Goal: Information Seeking & Learning: Find contact information

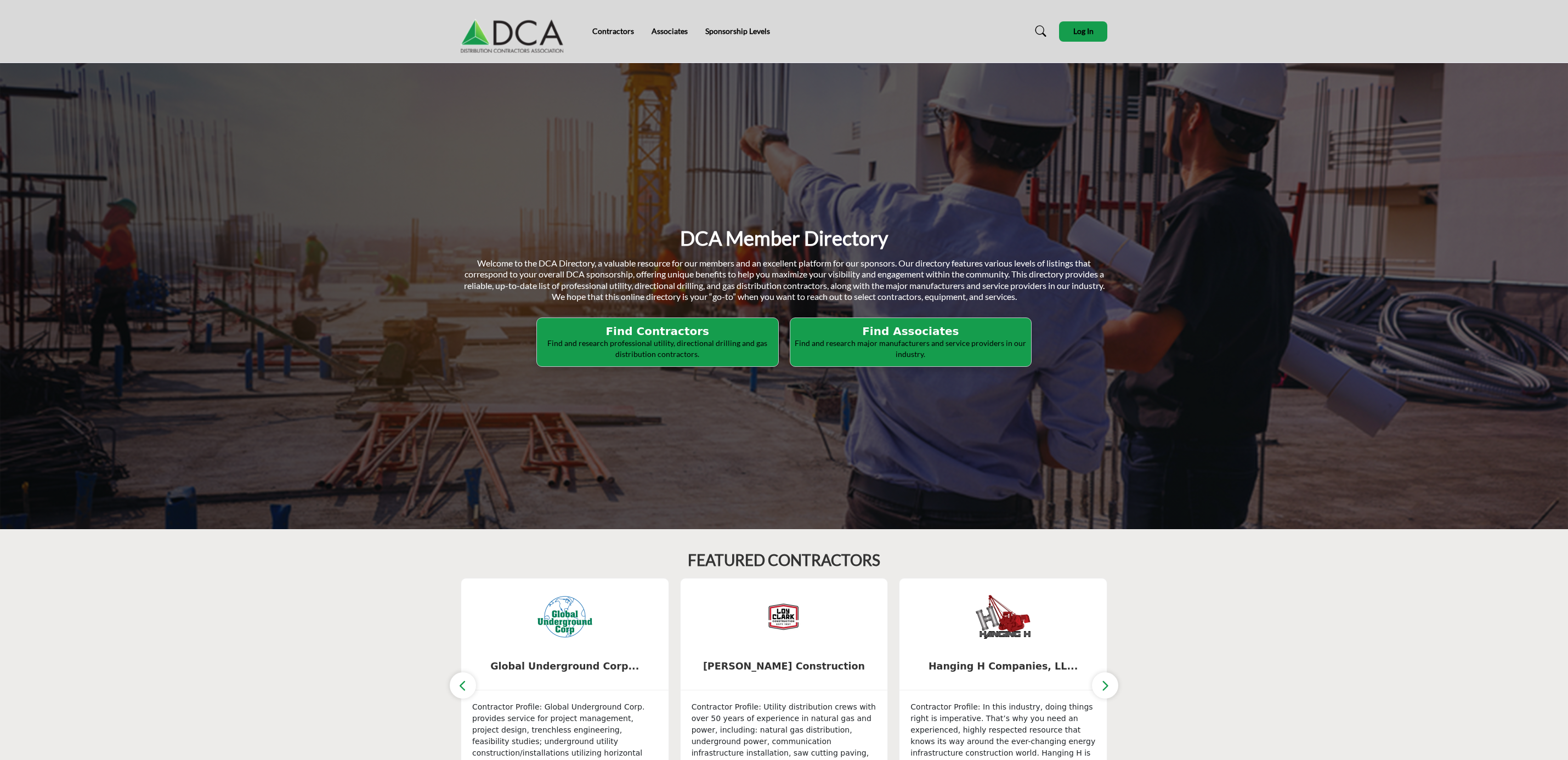
click at [775, 328] on h2 "Find Associates" at bounding box center [657, 331] width 235 height 14
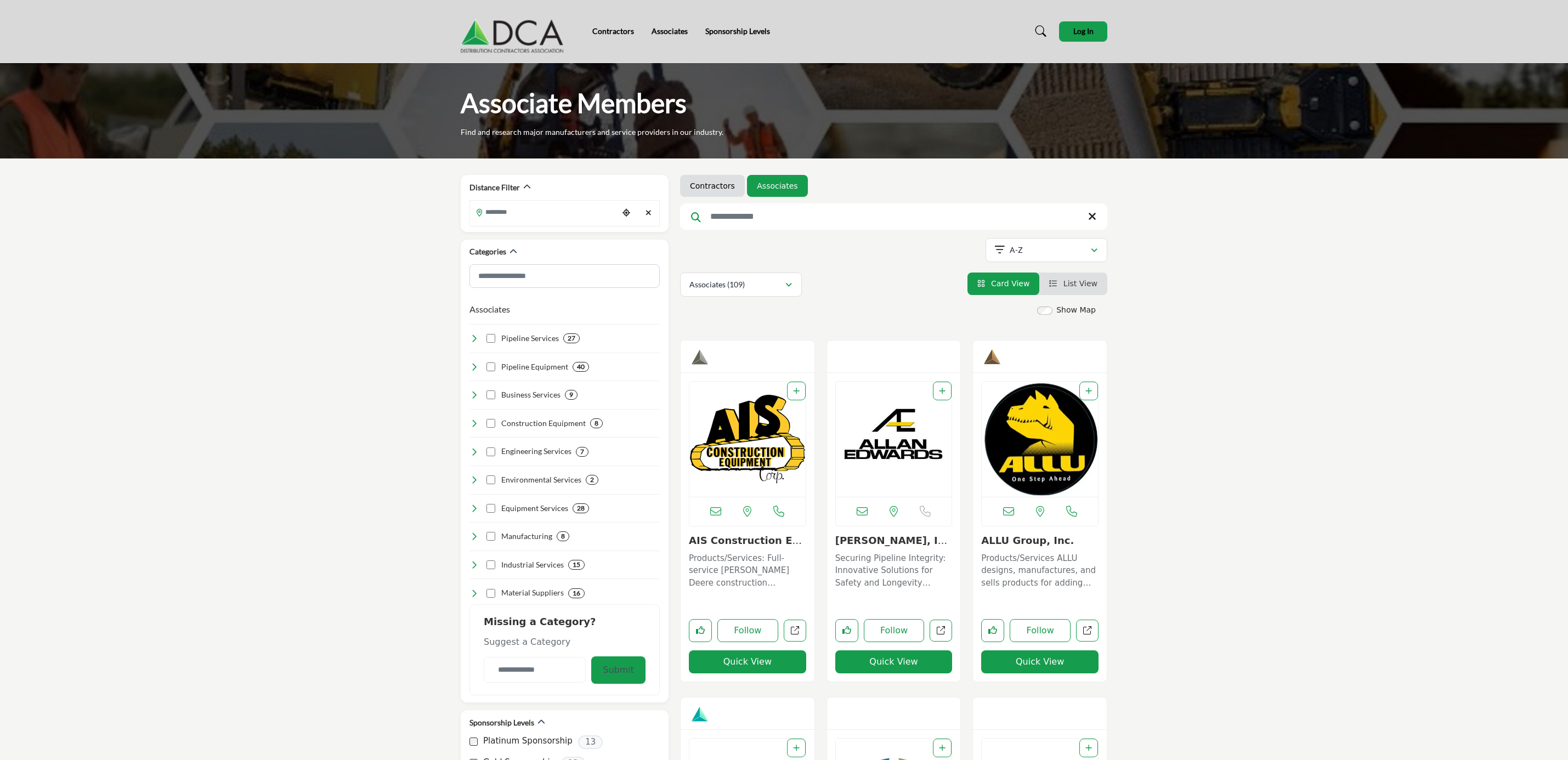
click at [787, 215] on input "Search Keyword" at bounding box center [893, 216] width 427 height 26
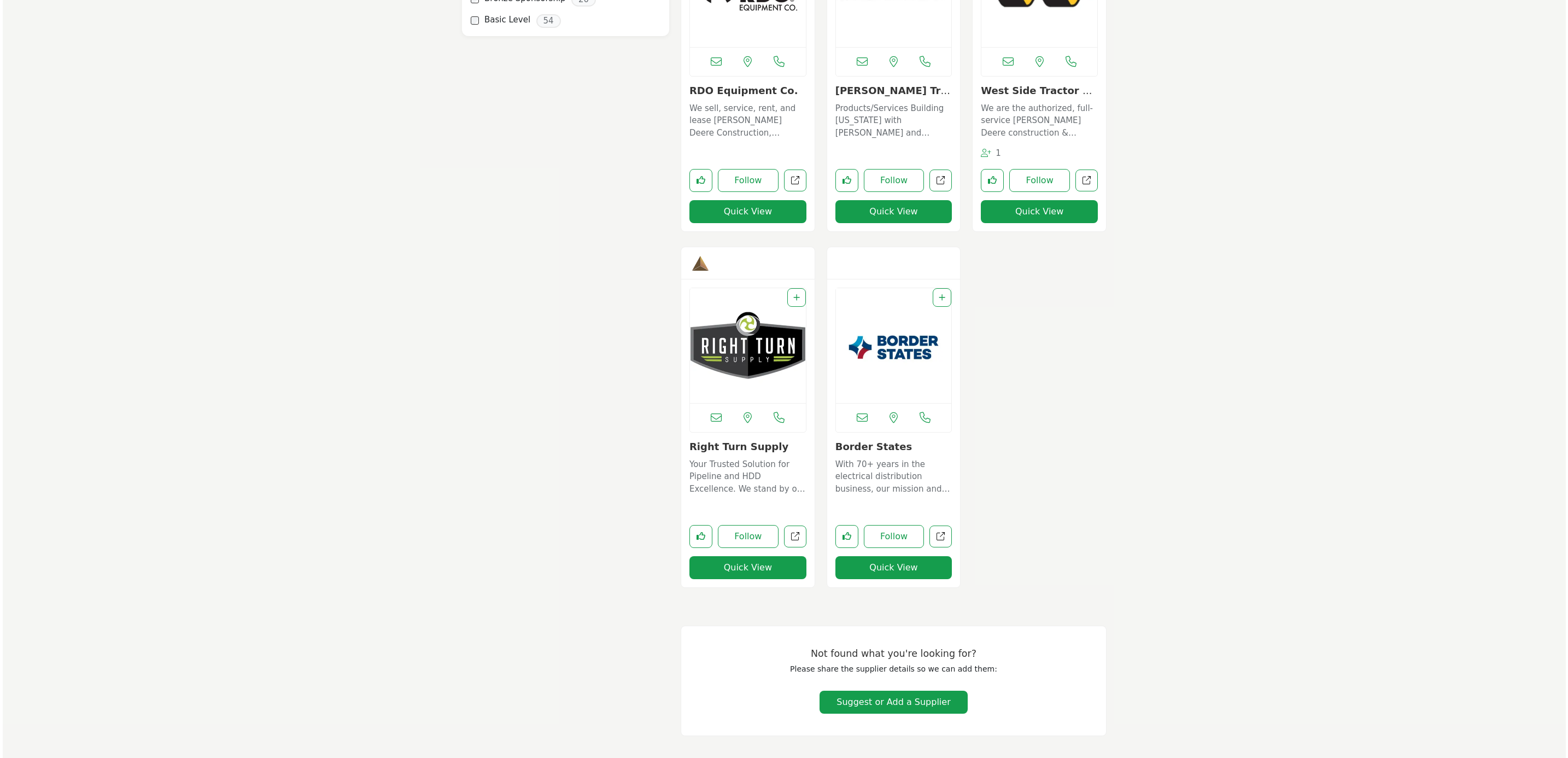
scroll to position [821, 0]
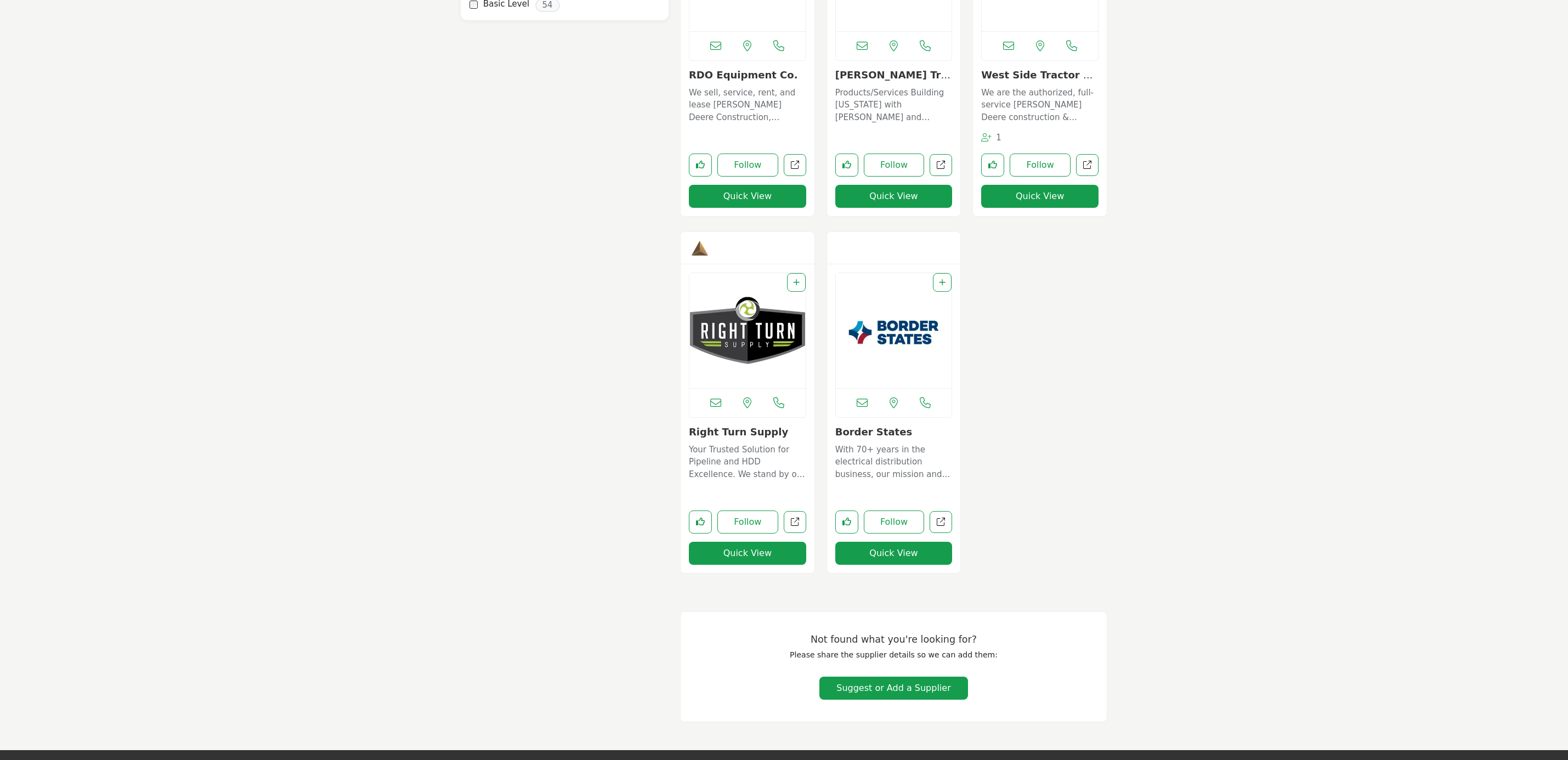
click at [888, 550] on button "Quick View" at bounding box center [893, 552] width 117 height 23
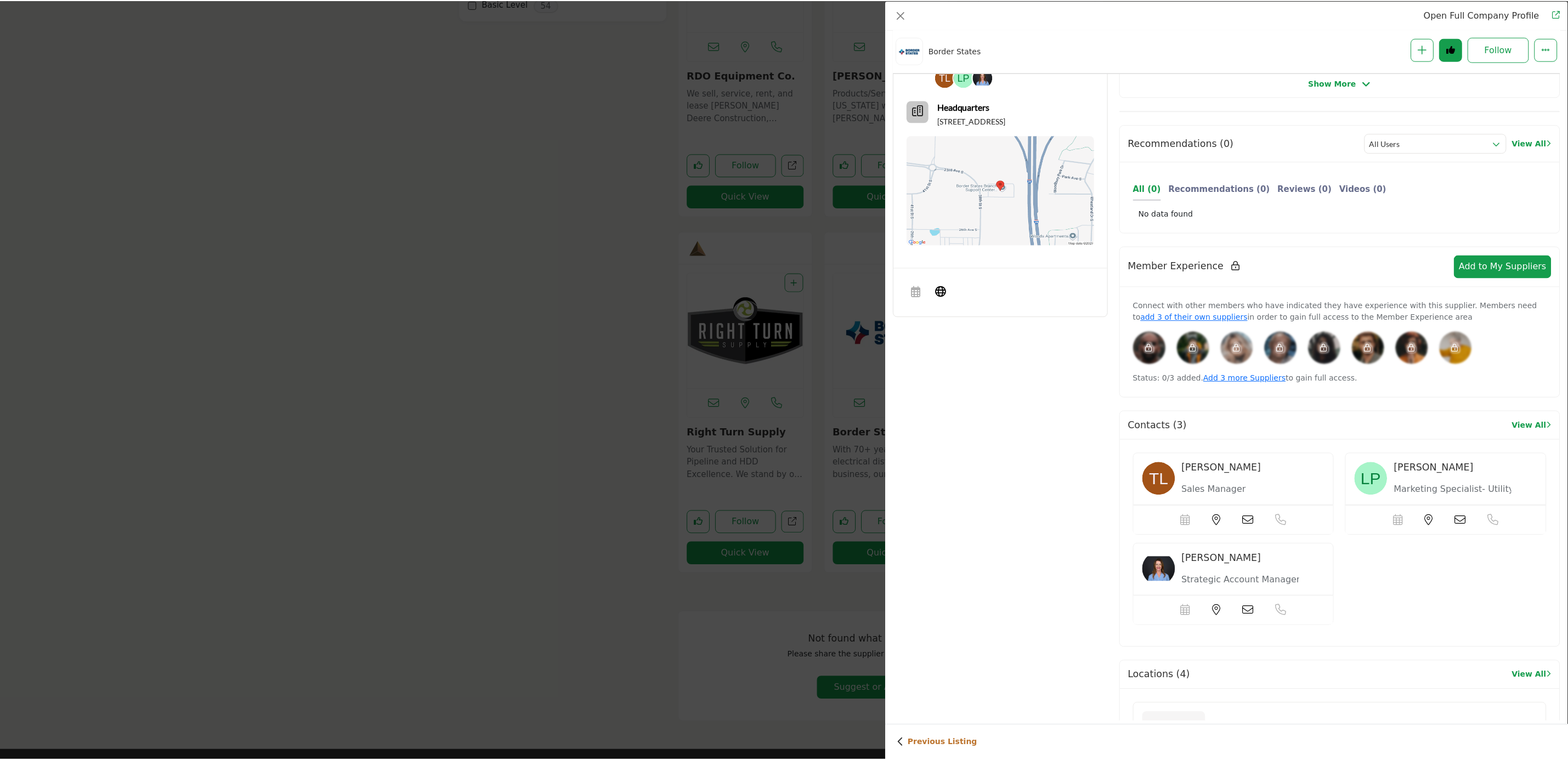
scroll to position [0, 0]
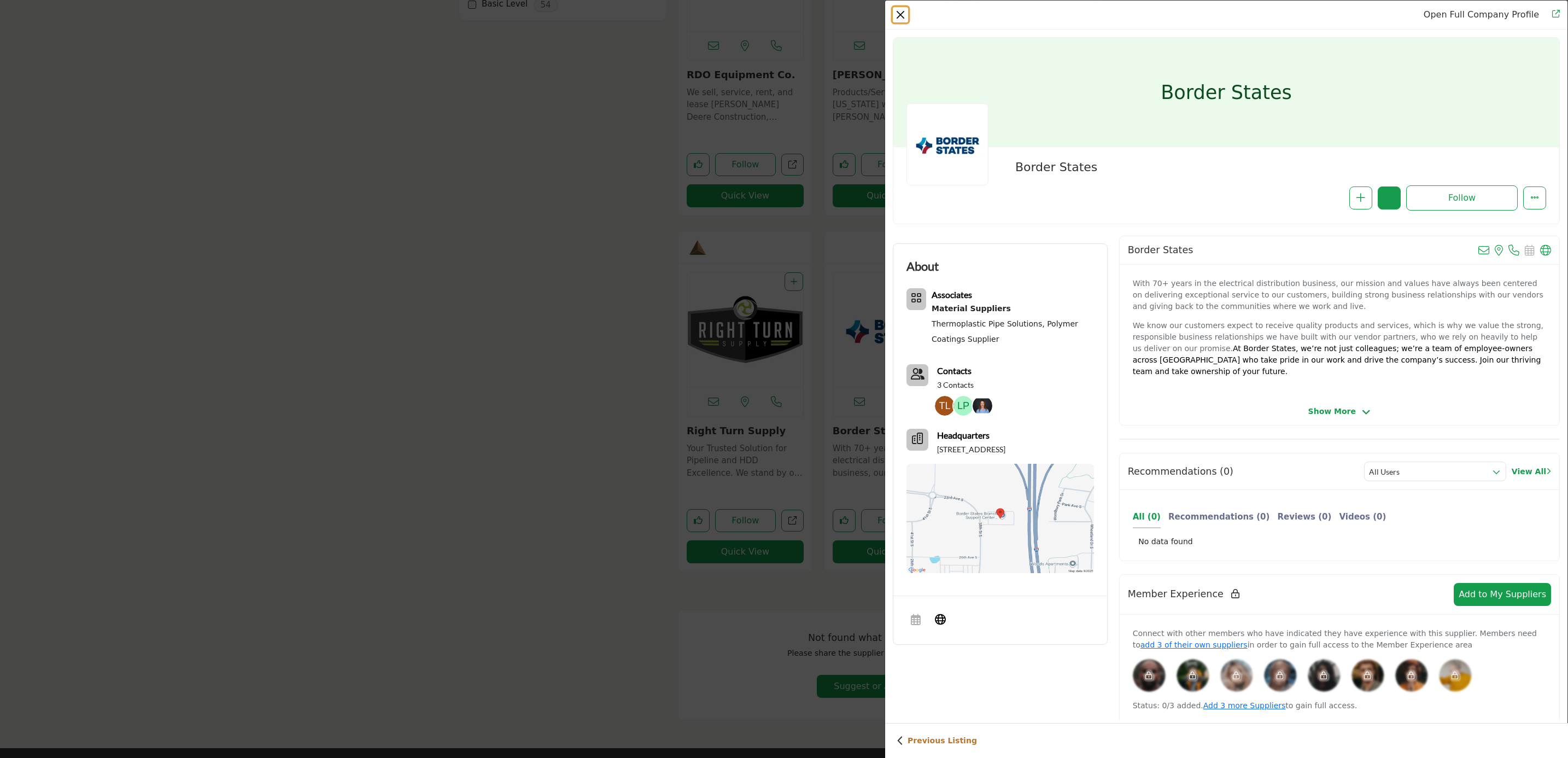
click at [897, 14] on button "Close" at bounding box center [901, 14] width 15 height 15
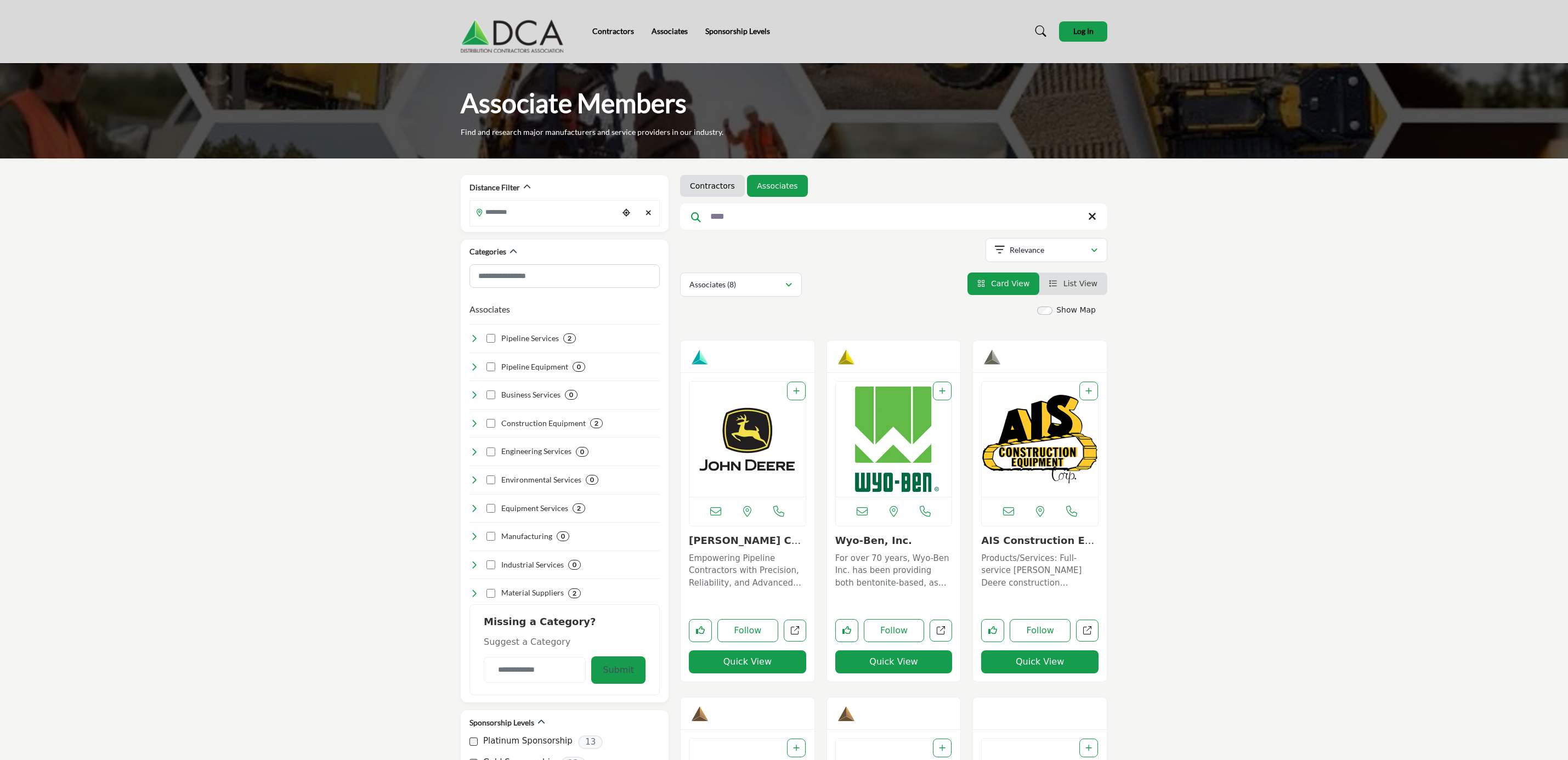
drag, startPoint x: 743, startPoint y: 215, endPoint x: 708, endPoint y: 208, distance: 35.7
click at [708, 208] on input "****" at bounding box center [893, 216] width 427 height 26
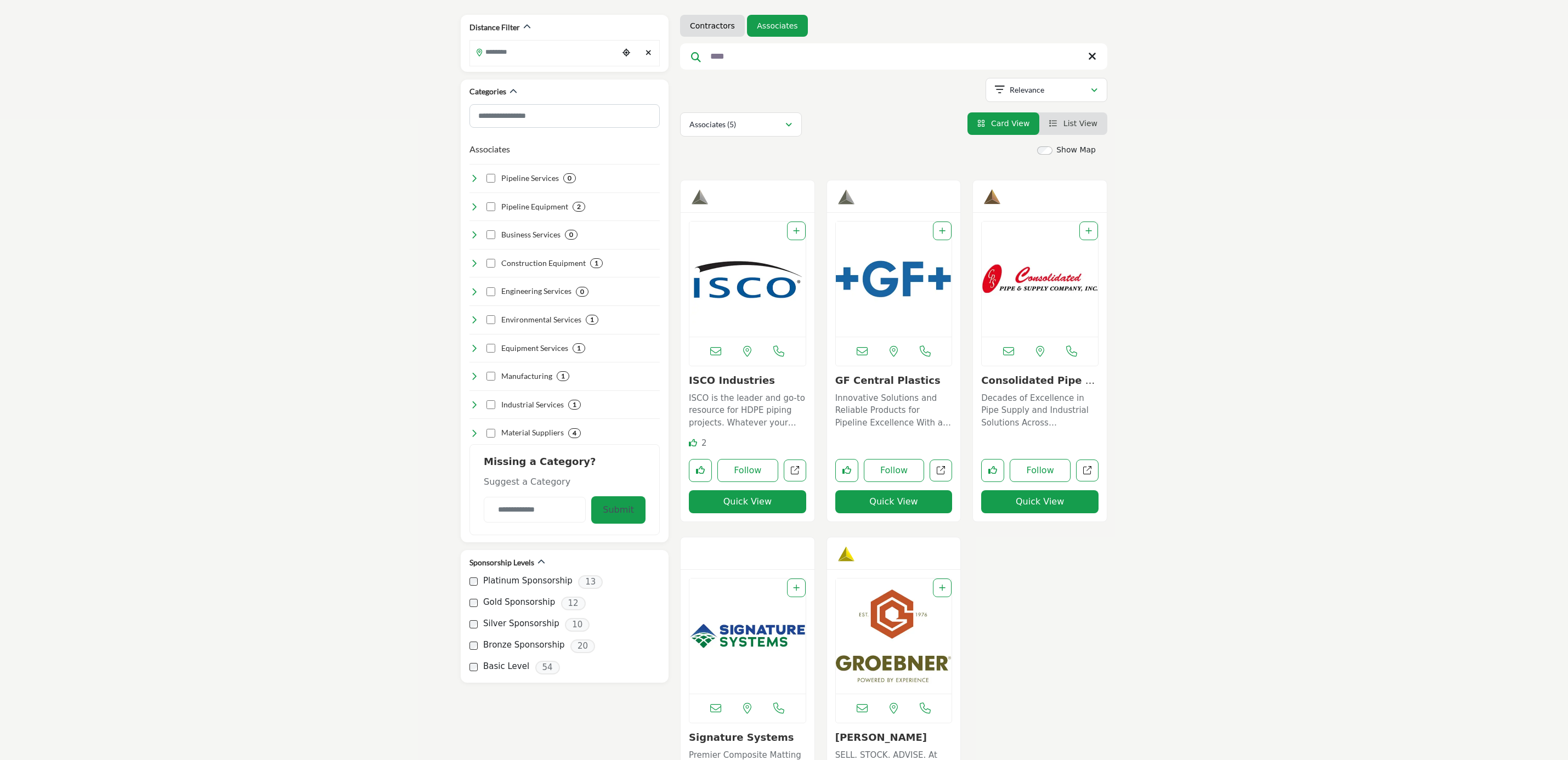
scroll to position [164, 0]
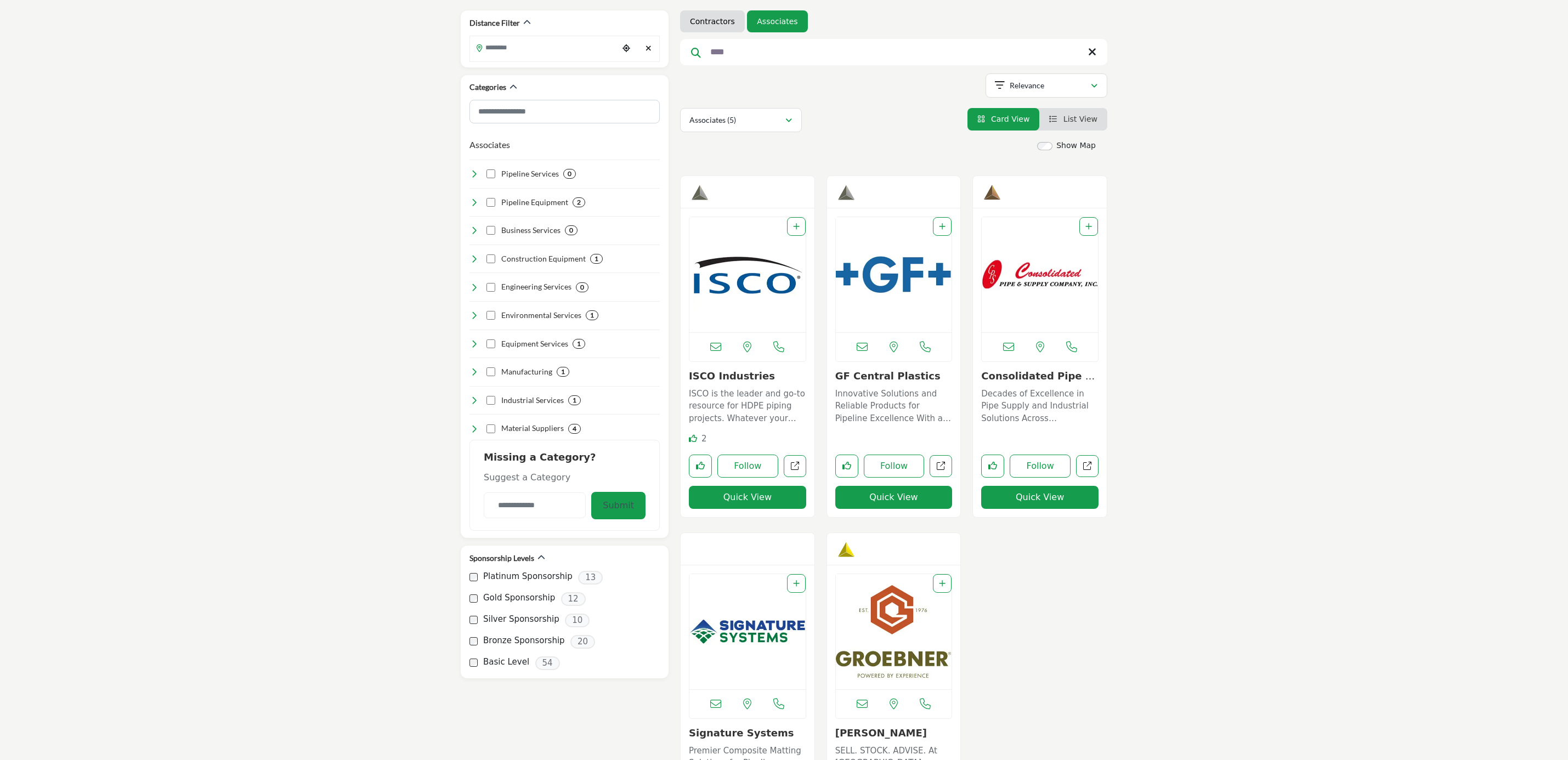
type input "****"
click at [722, 395] on p "ISCO is the leader and go-to resource for HDPE piping projects. Whatever your p…" at bounding box center [748, 406] width 117 height 37
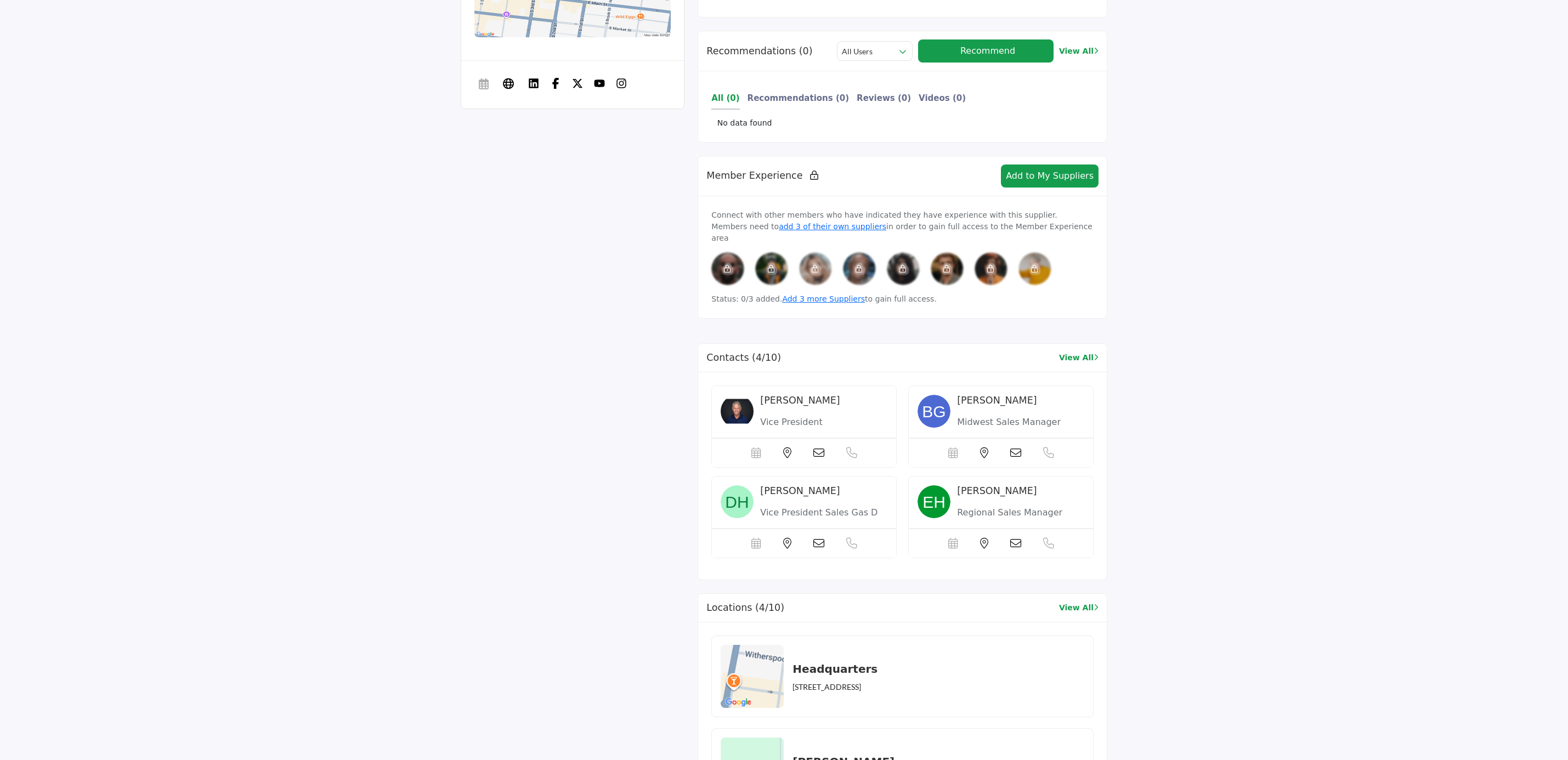
scroll to position [740, 0]
click at [776, 394] on span "[PERSON_NAME]" at bounding box center [800, 399] width 80 height 11
